Goal: Navigation & Orientation: Find specific page/section

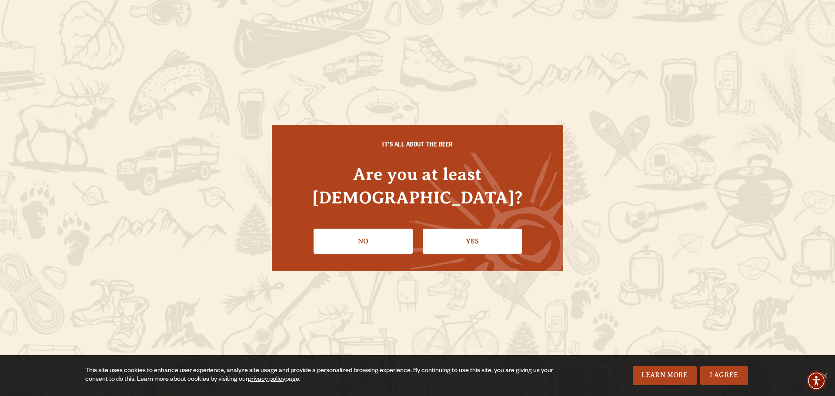
click at [474, 229] on link "Yes" at bounding box center [472, 241] width 99 height 25
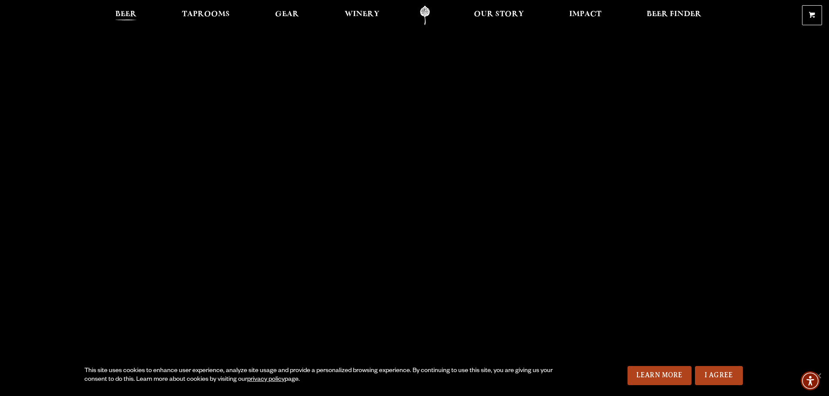
click at [122, 15] on span "Beer" at bounding box center [125, 14] width 21 height 7
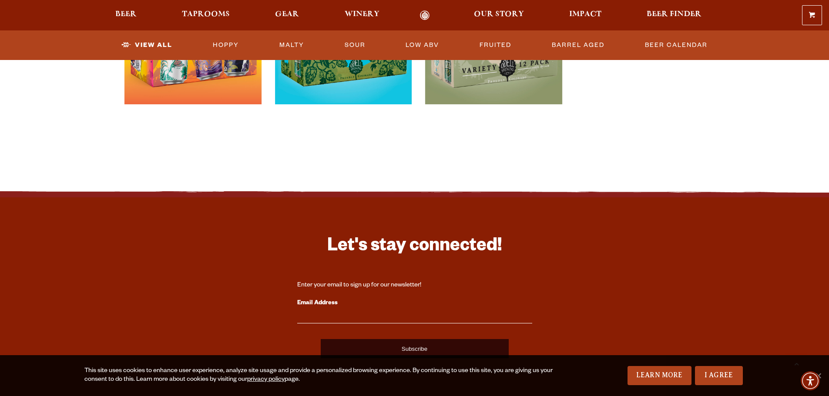
scroll to position [1958, 0]
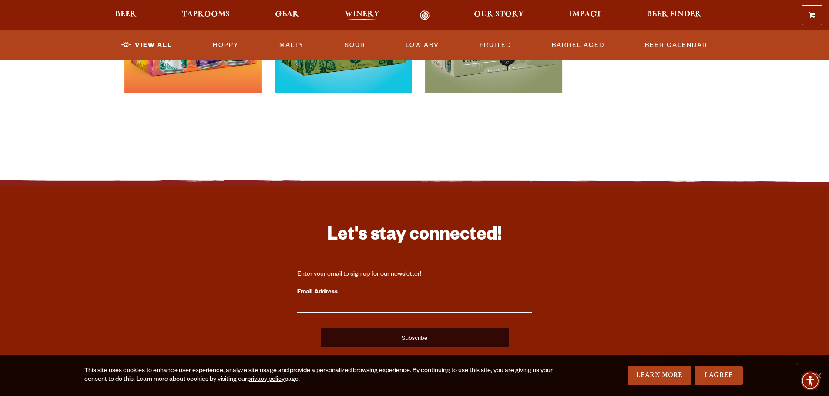
click at [353, 17] on span "Winery" at bounding box center [362, 14] width 35 height 7
